Goal: Task Accomplishment & Management: Manage account settings

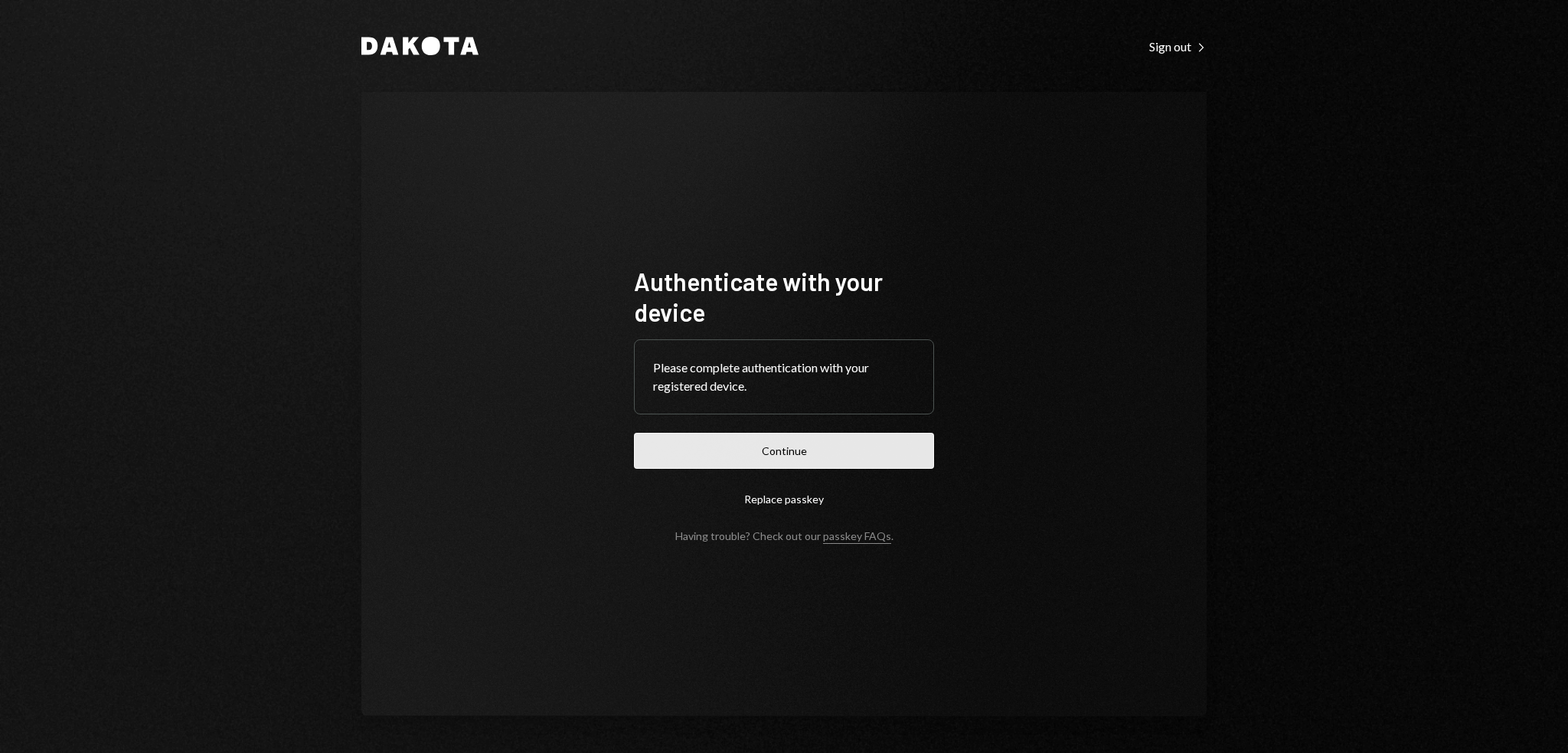
click at [796, 463] on button "Continue" at bounding box center [784, 451] width 300 height 36
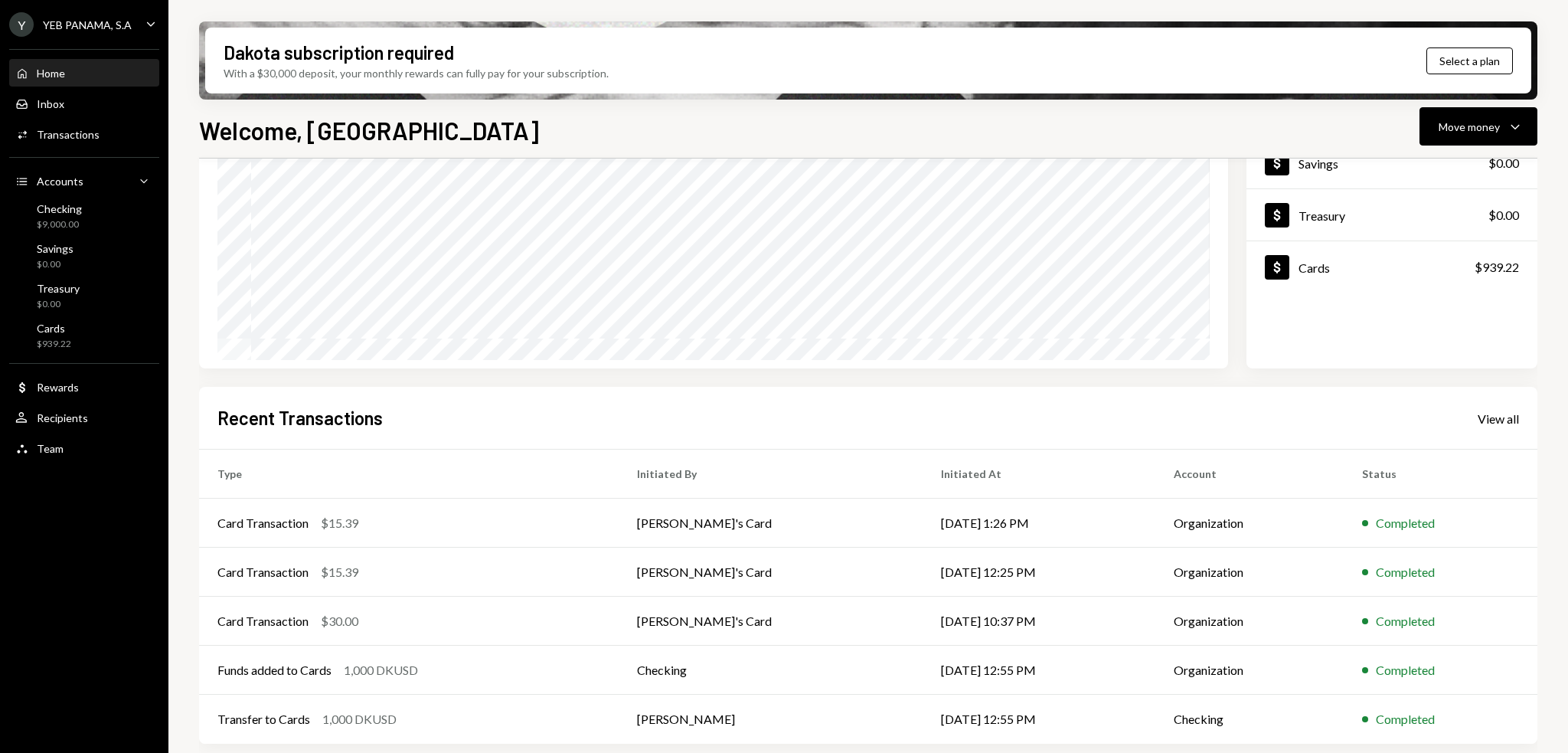
scroll to position [170, 0]
click at [278, 526] on div "Card Transaction" at bounding box center [263, 520] width 91 height 18
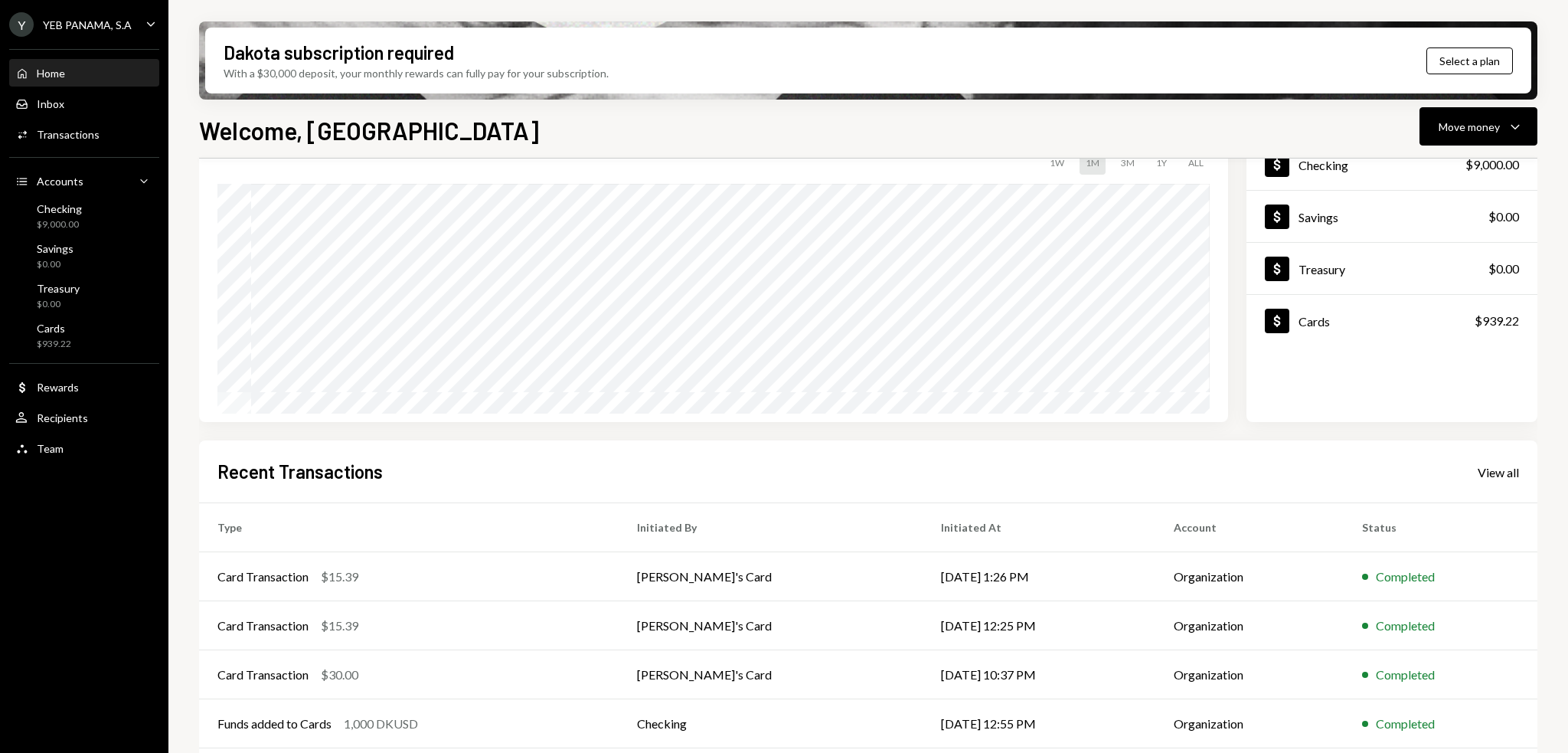
scroll to position [170, 0]
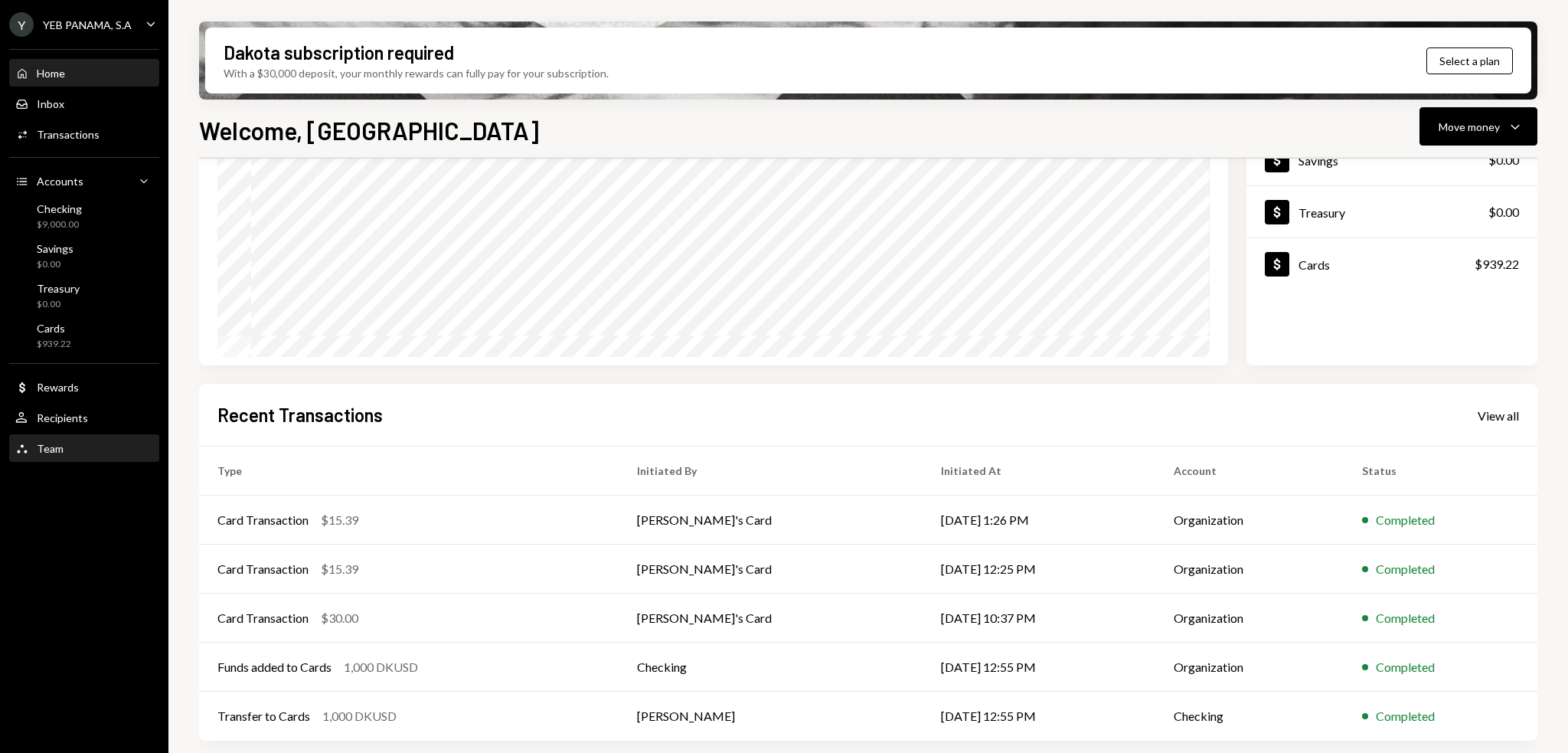
click at [64, 442] on div "Team Team" at bounding box center [84, 449] width 137 height 14
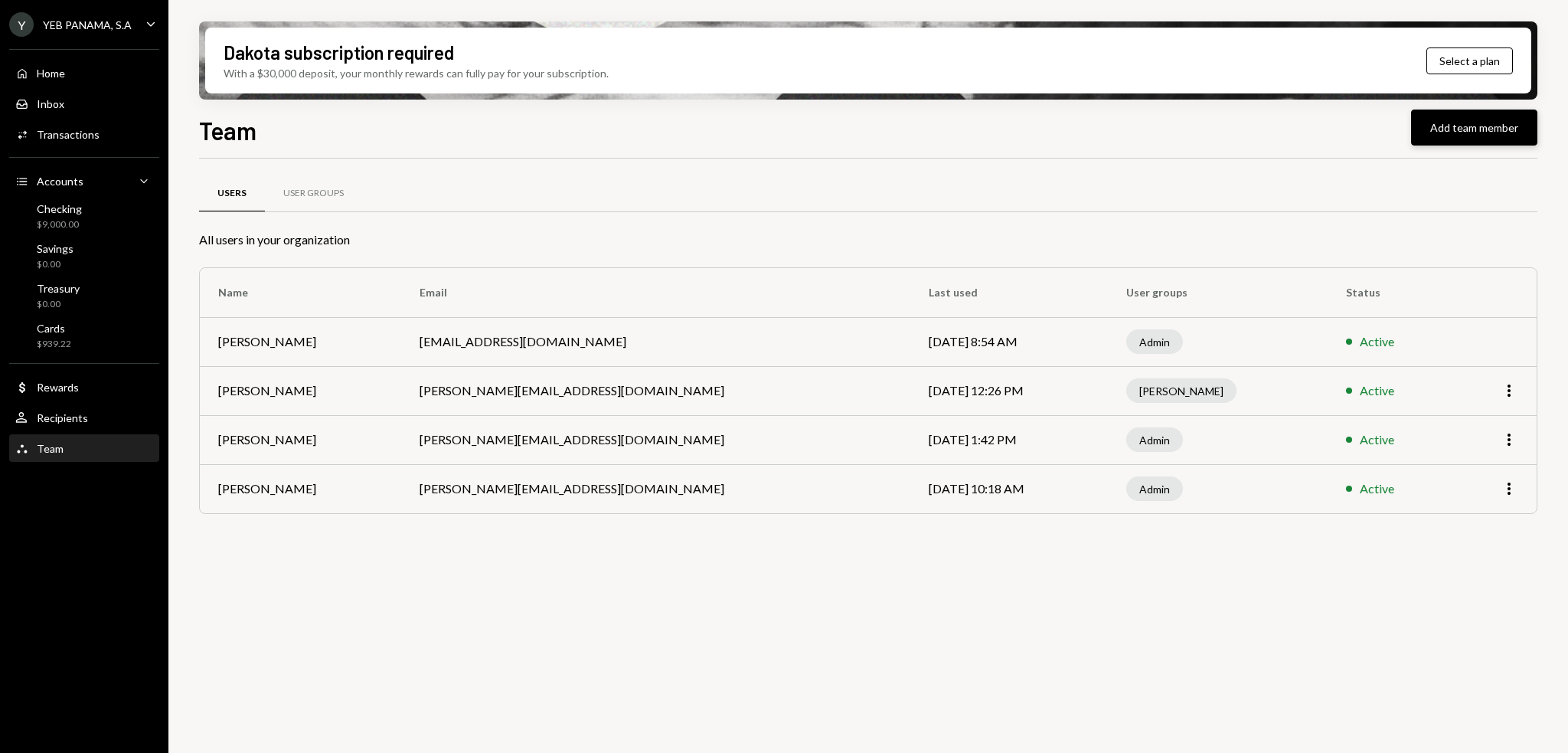
click at [1460, 125] on button "Add team member" at bounding box center [1475, 128] width 126 height 36
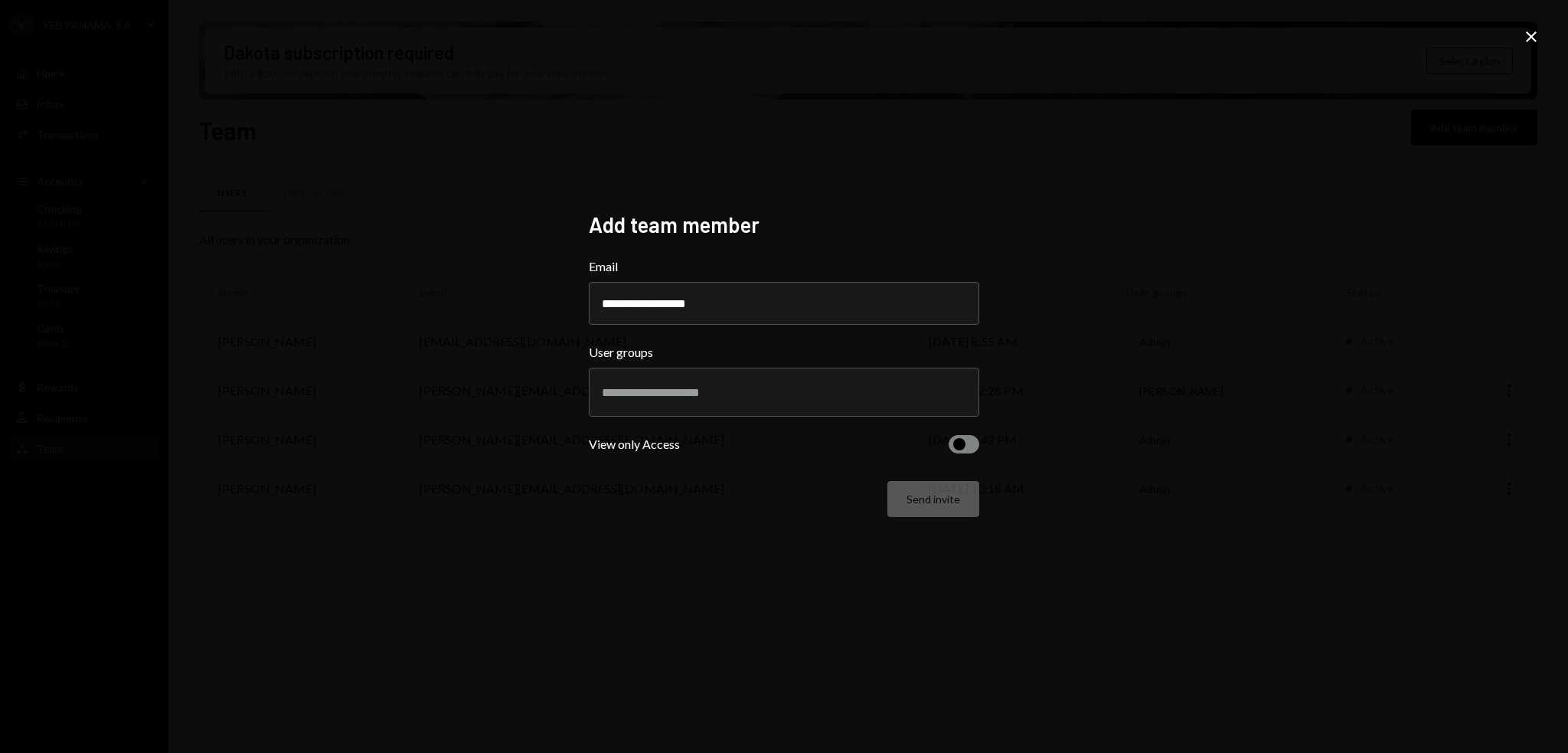
type input "**********"
click at [756, 419] on form "**********" at bounding box center [784, 387] width 391 height 259
click at [755, 400] on div at bounding box center [784, 392] width 365 height 38
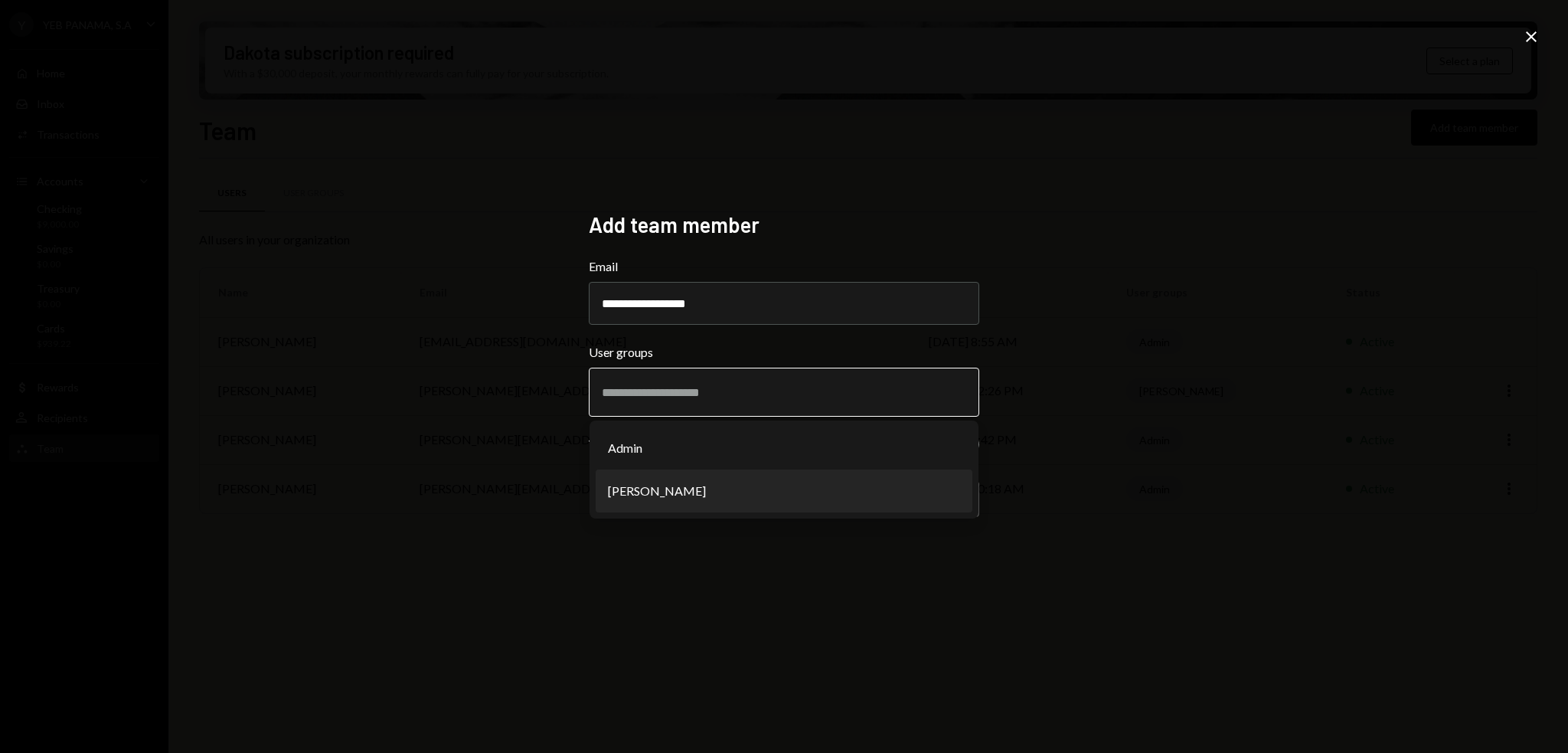
click at [692, 487] on li "[PERSON_NAME]" at bounding box center [784, 491] width 377 height 43
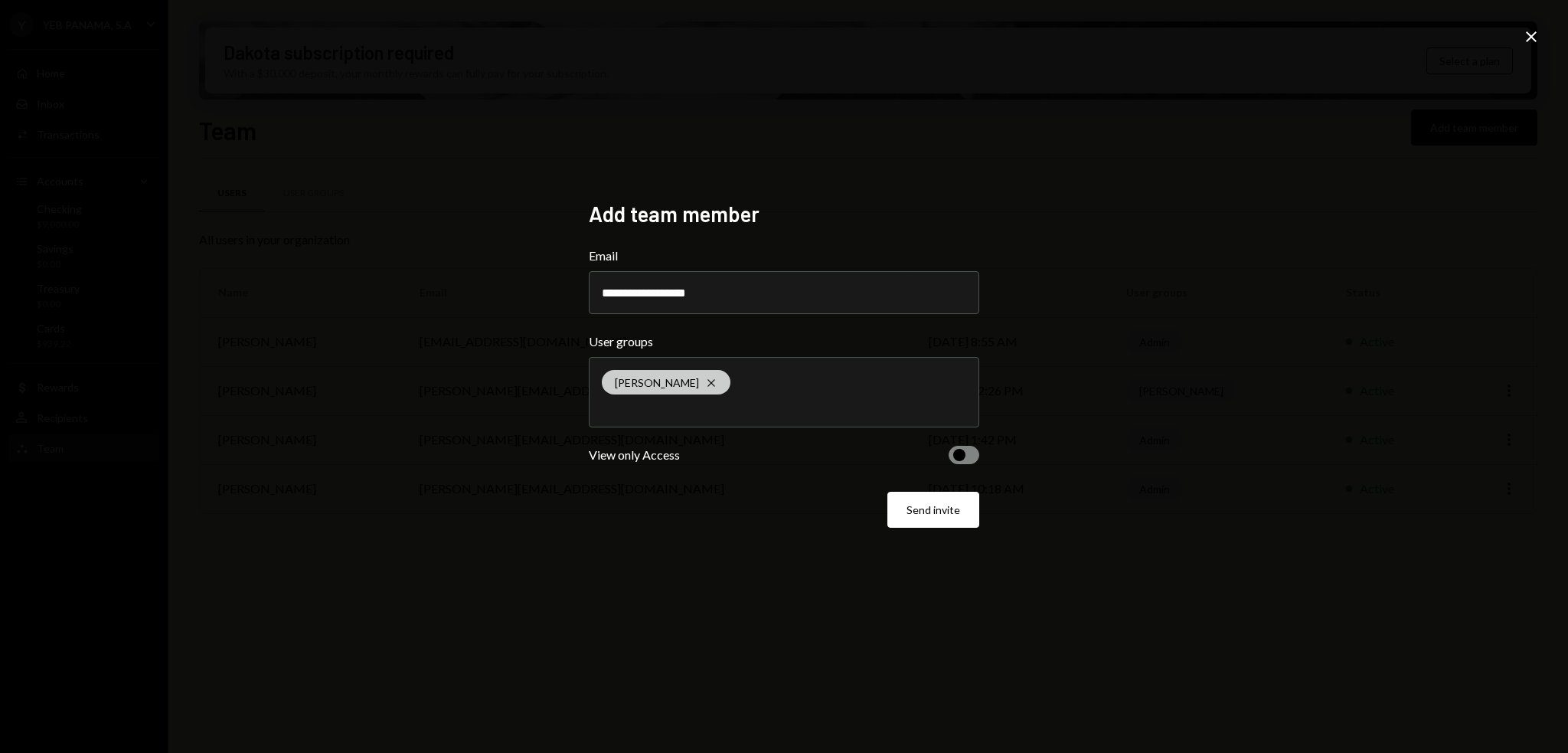
click at [705, 382] on icon "Cross" at bounding box center [711, 383] width 12 height 12
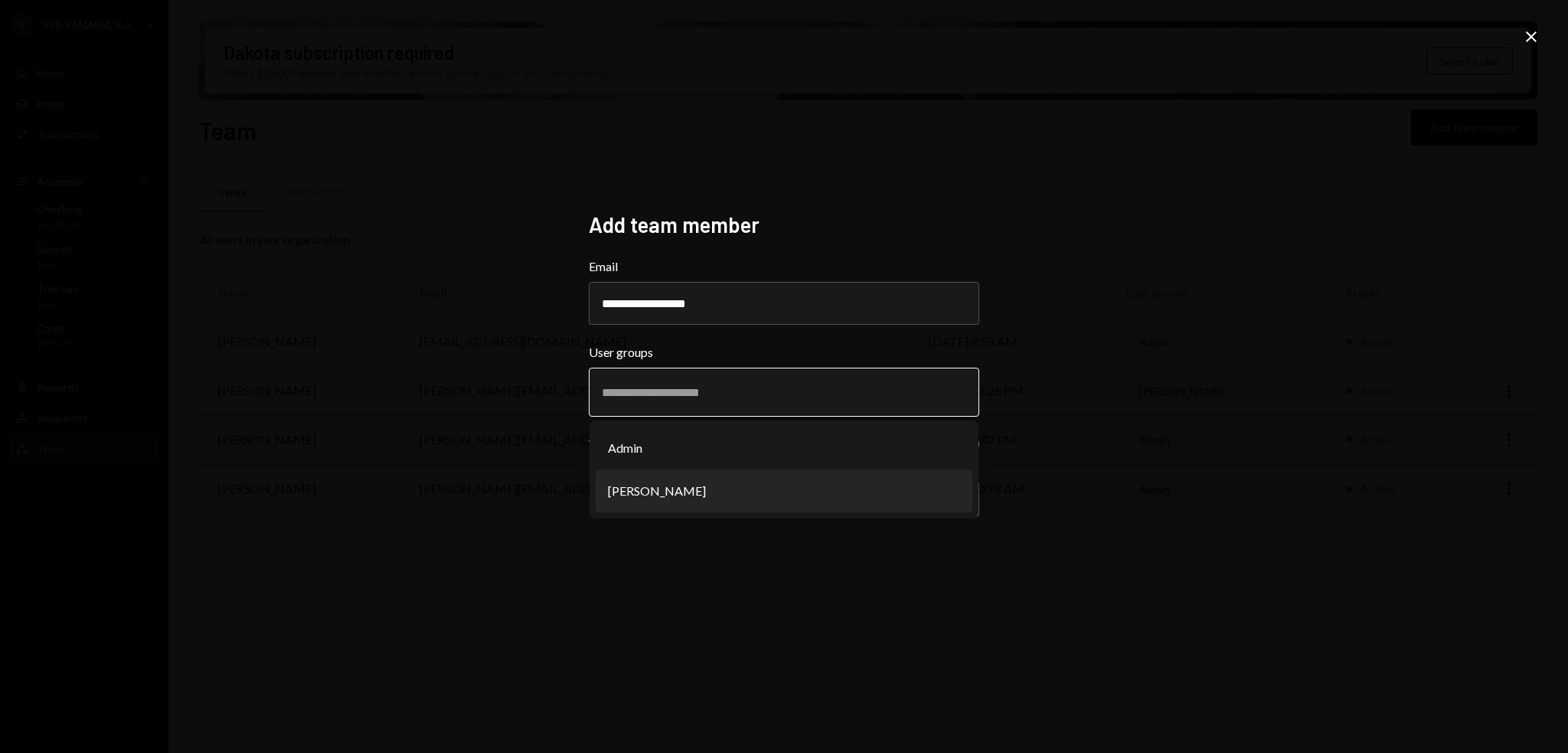
click at [658, 500] on li "[PERSON_NAME]" at bounding box center [784, 491] width 377 height 43
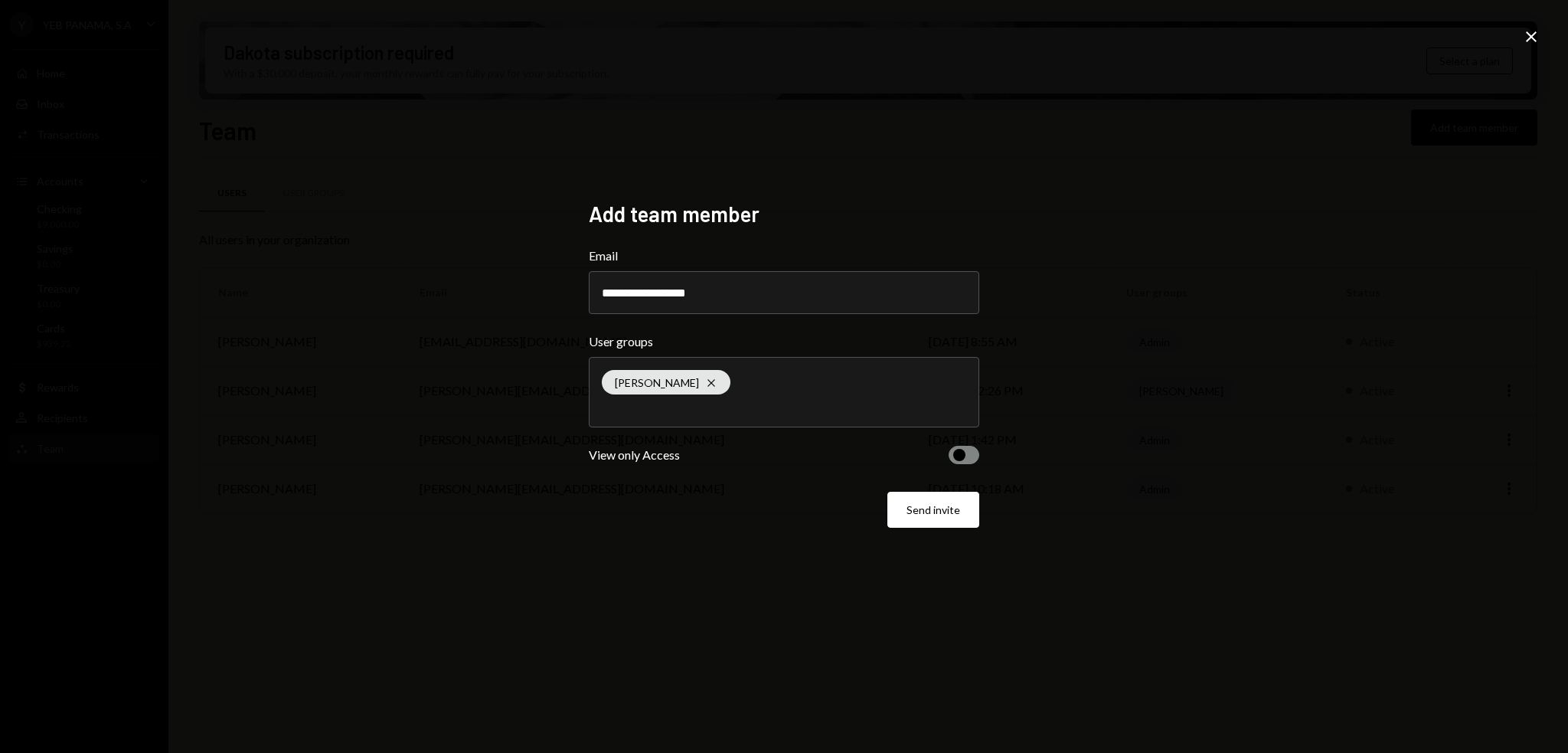
click at [957, 447] on button "button" at bounding box center [964, 455] width 30 height 18
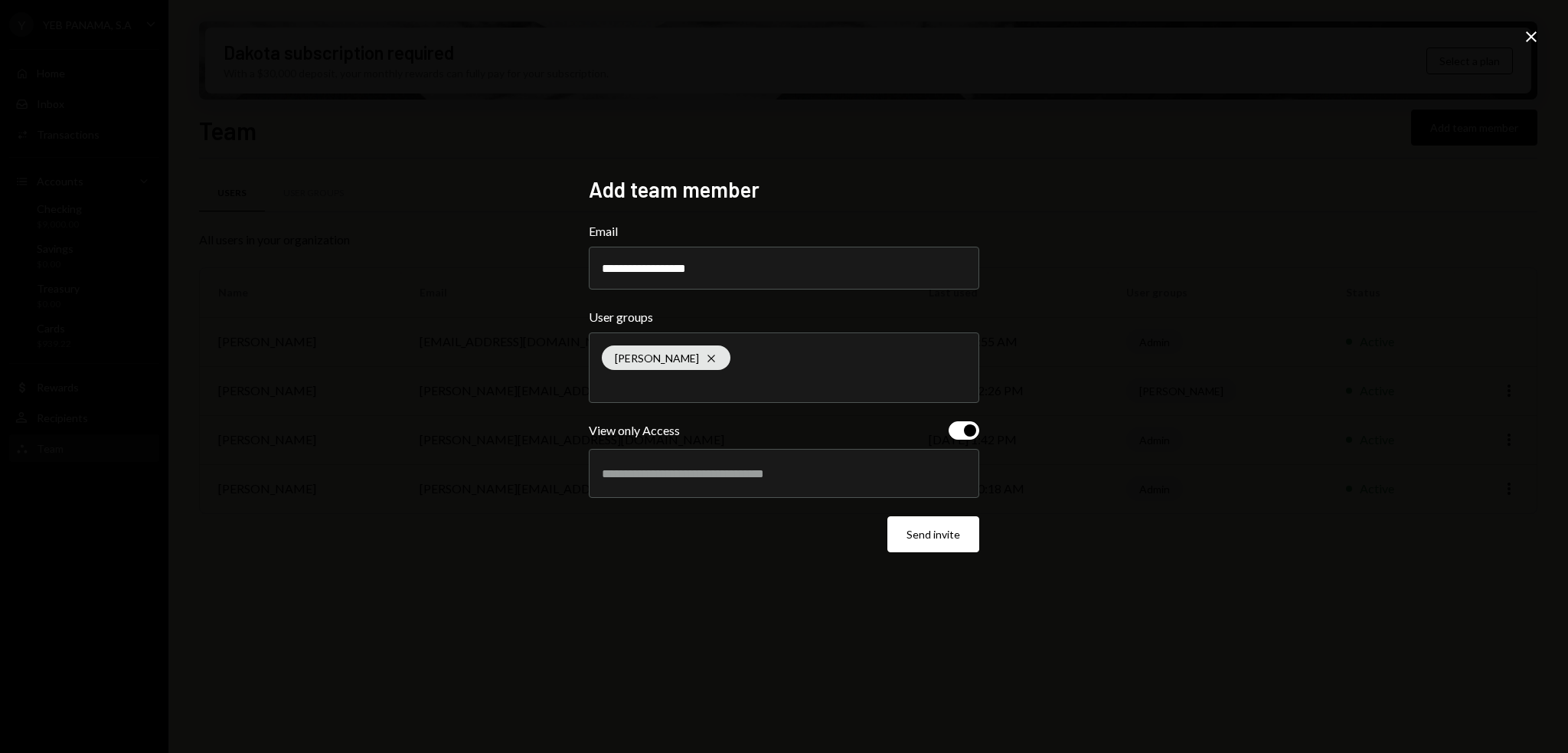
click at [620, 487] on div at bounding box center [784, 473] width 365 height 38
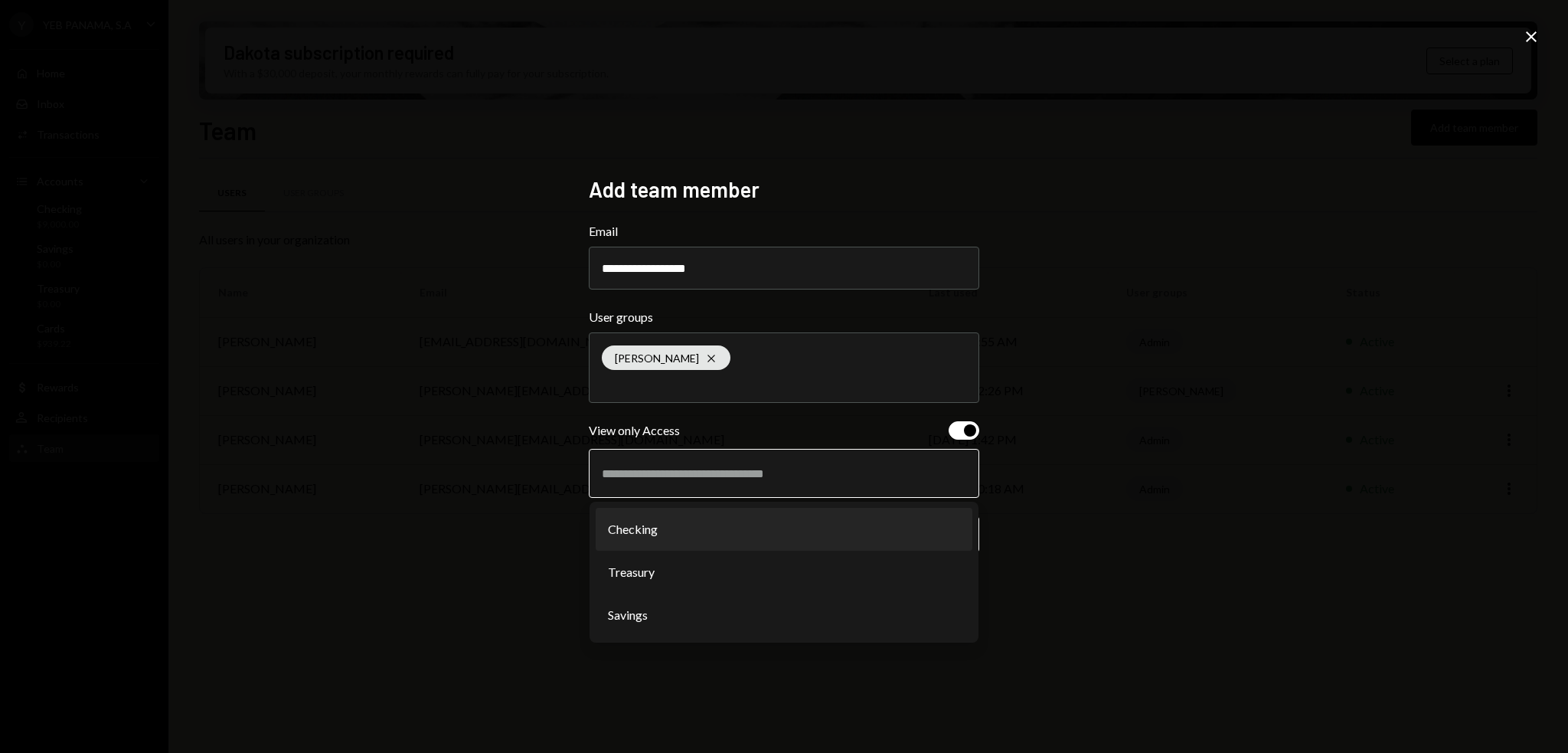
click at [630, 533] on li "Checking" at bounding box center [784, 529] width 377 height 43
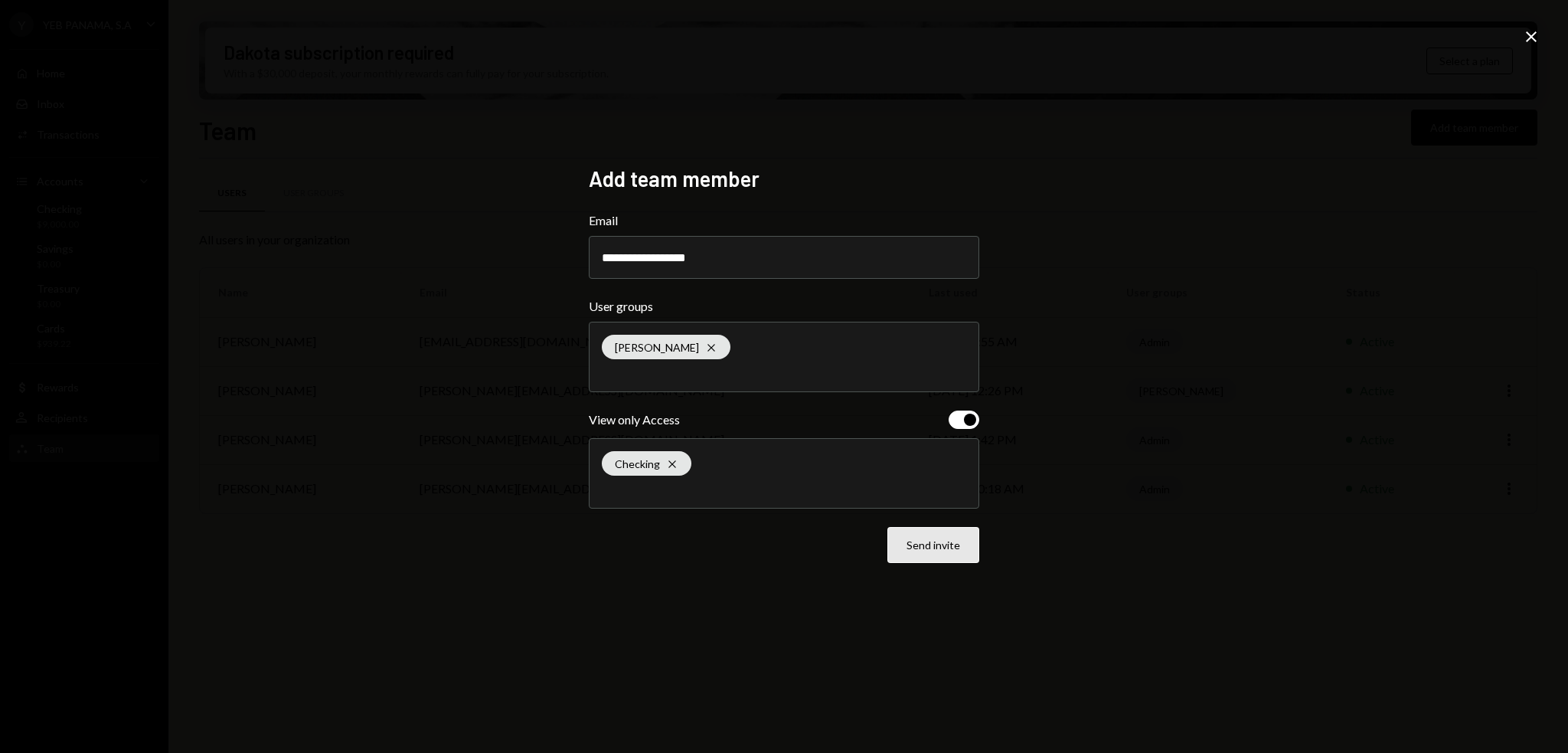
click at [924, 551] on button "Send invite" at bounding box center [934, 546] width 92 height 36
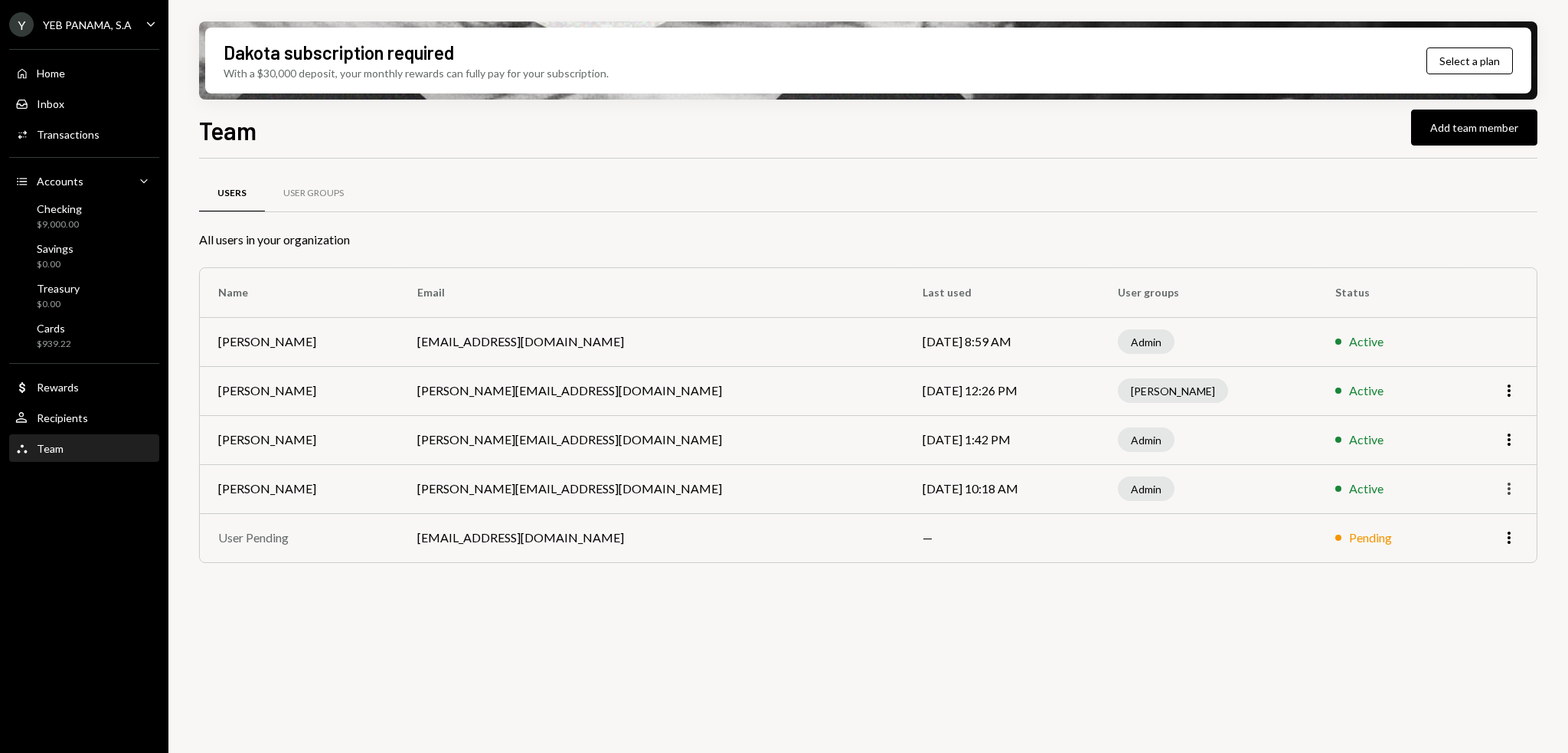
click at [1507, 492] on icon "More" at bounding box center [1508, 488] width 18 height 18
click at [1517, 493] on icon "More" at bounding box center [1508, 488] width 18 height 18
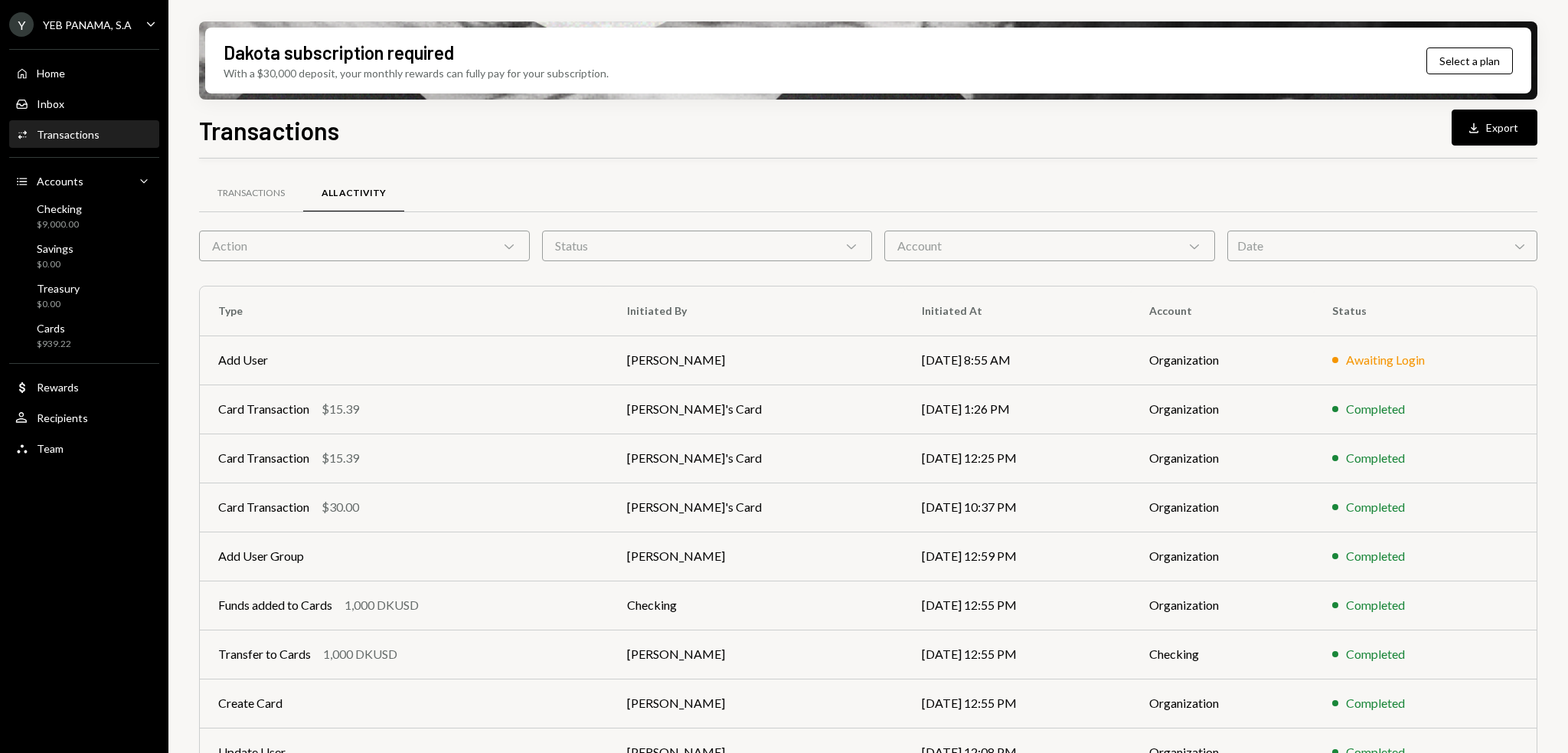
scroll to position [118, 0]
